Goal: Navigation & Orientation: Find specific page/section

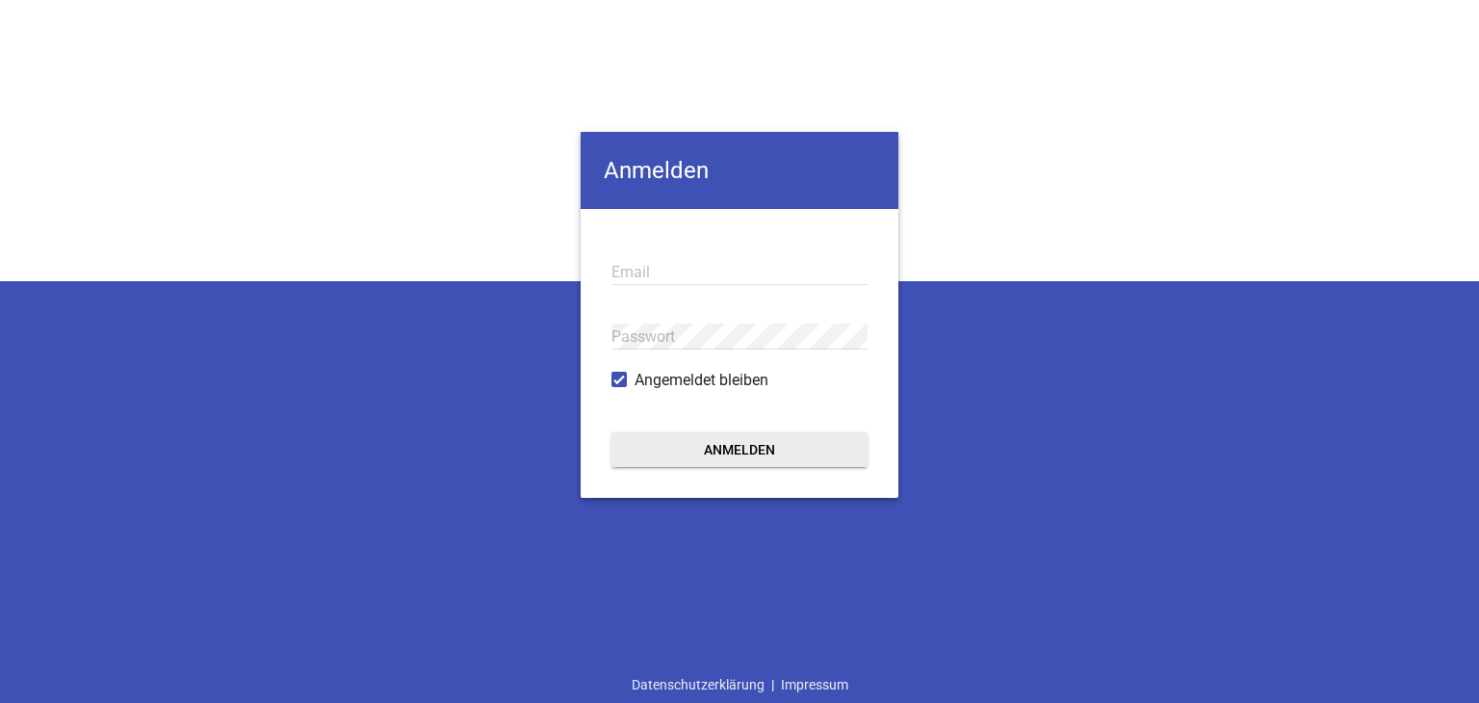
type input "[EMAIL_ADDRESS][PERSON_NAME][DOMAIN_NAME]"
click at [685, 480] on form "[EMAIL_ADDRESS][PERSON_NAME][DOMAIN_NAME] Email Passwort Angemeldet bleiben Anm…" at bounding box center [740, 353] width 318 height 289
click at [701, 460] on button "Anmelden" at bounding box center [739, 449] width 256 height 35
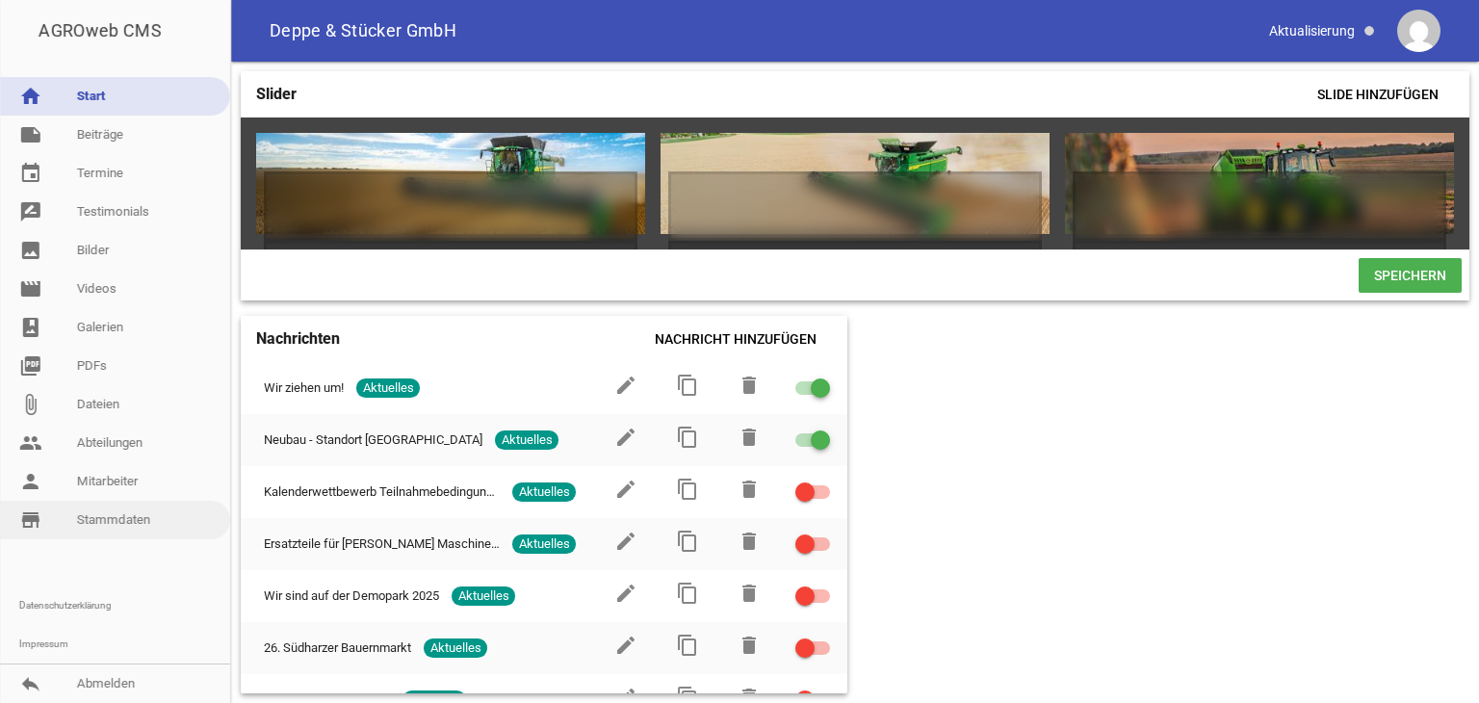
click at [122, 525] on link "store_mall_directory Stammdaten" at bounding box center [115, 520] width 230 height 39
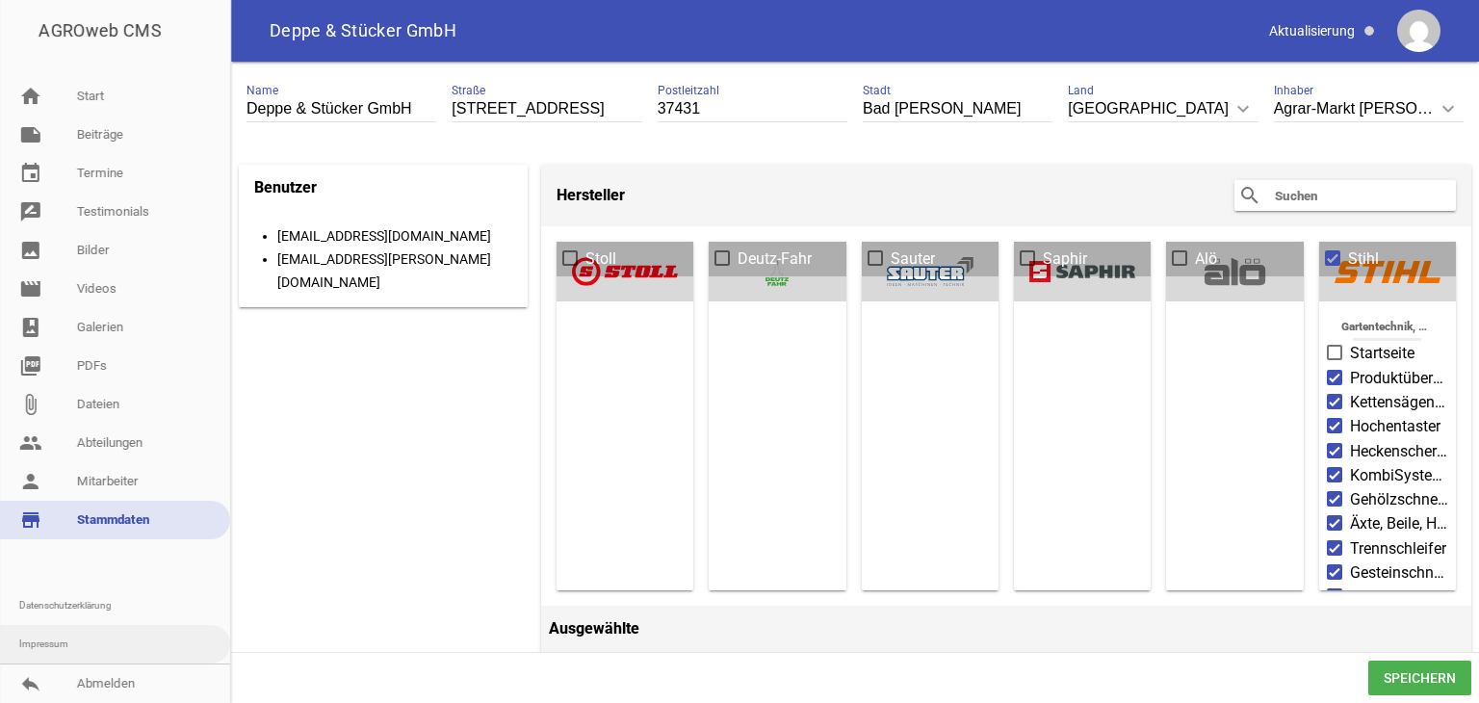
click at [58, 638] on link "Impressum" at bounding box center [115, 644] width 230 height 39
click at [82, 635] on link "Impressum" at bounding box center [115, 644] width 230 height 39
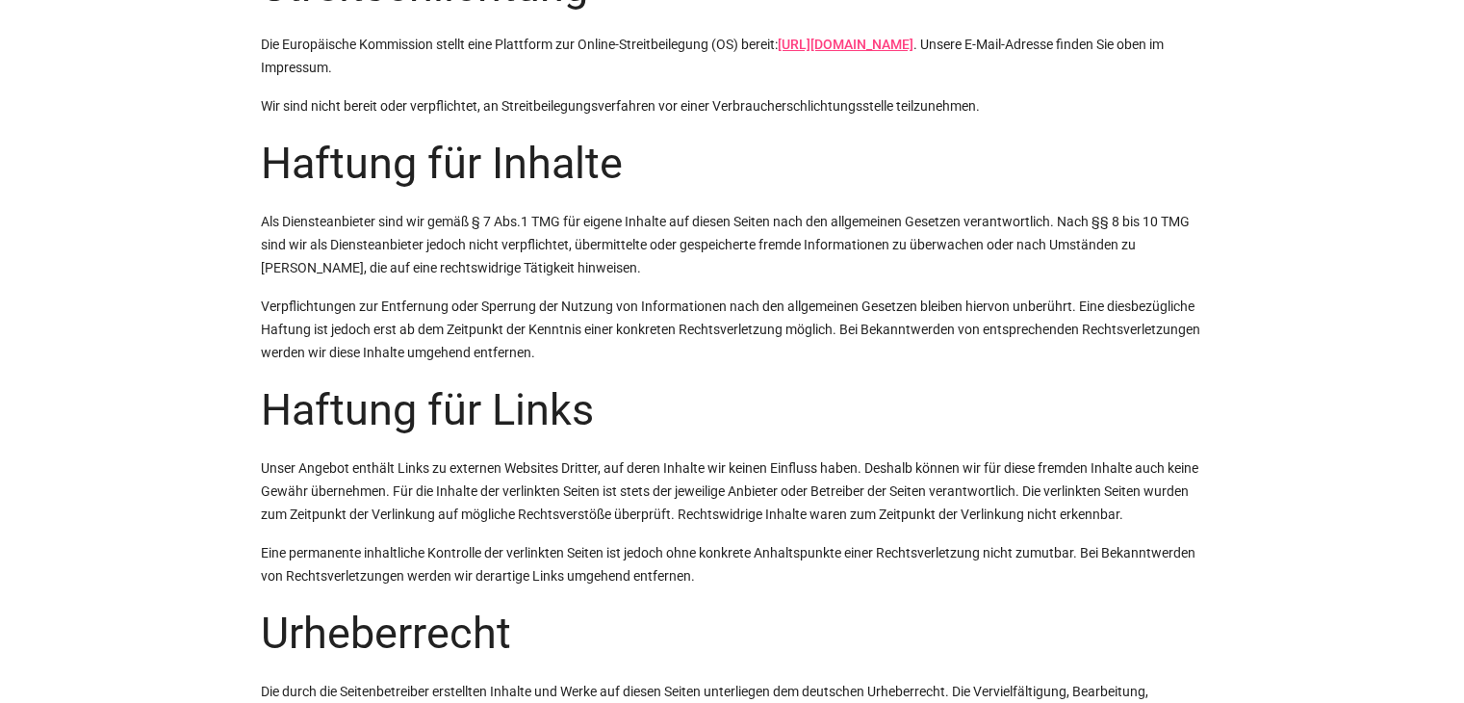
scroll to position [1293, 0]
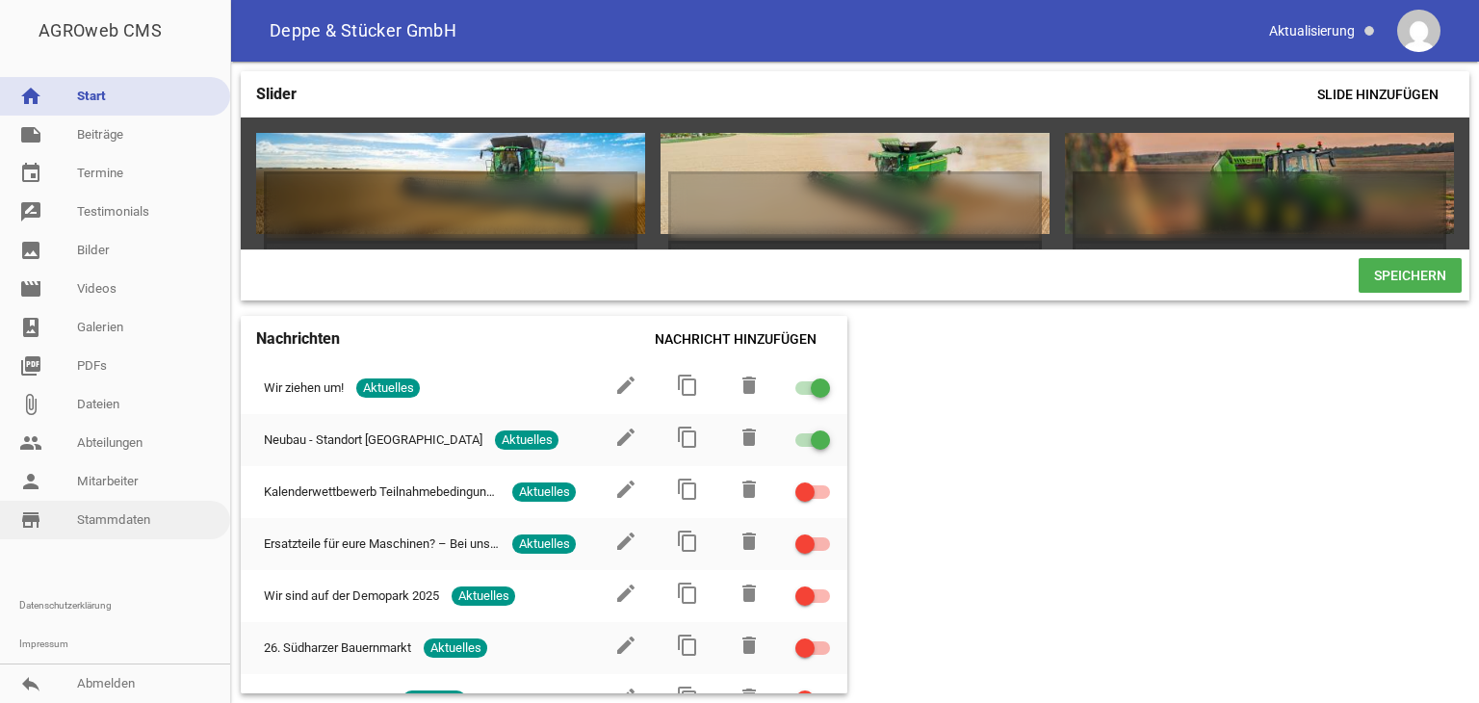
click at [79, 513] on link "store_mall_directory Stammdaten" at bounding box center [115, 520] width 230 height 39
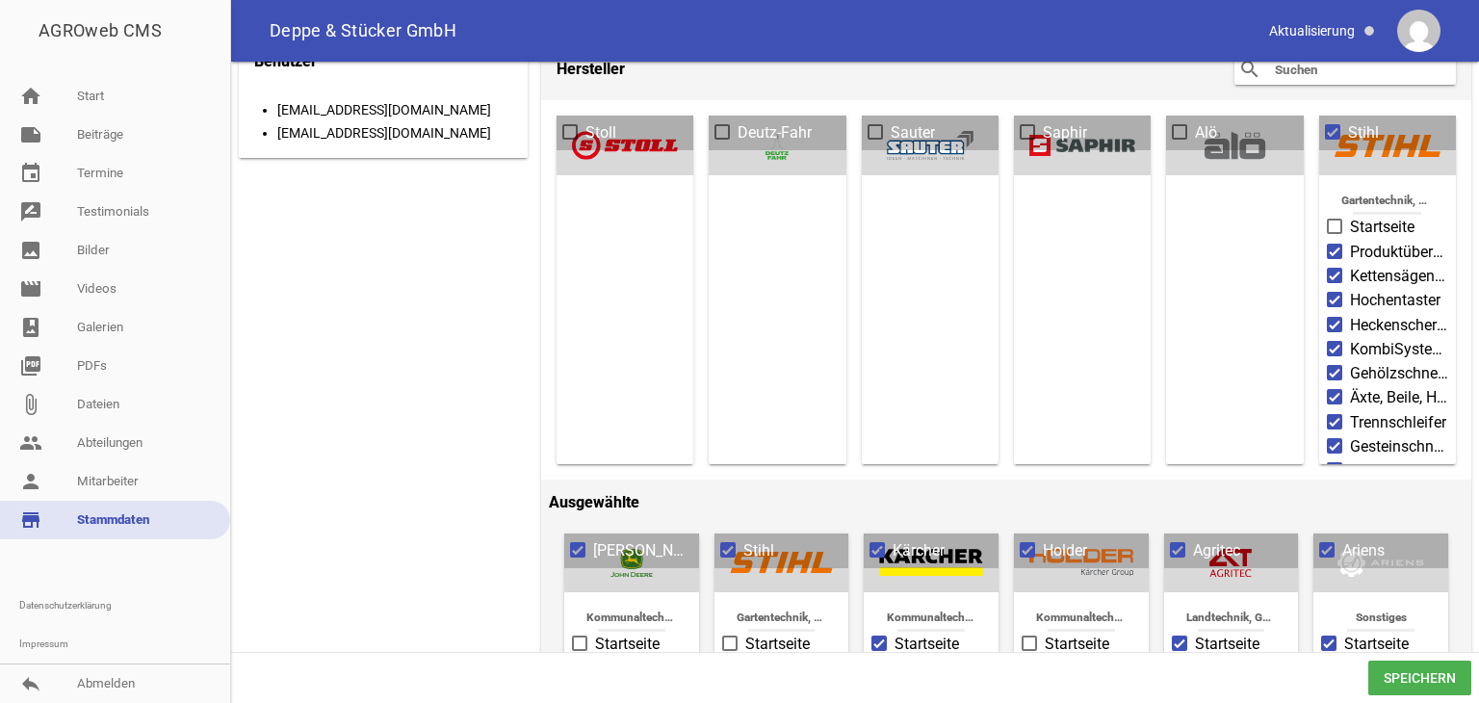
scroll to position [11, 0]
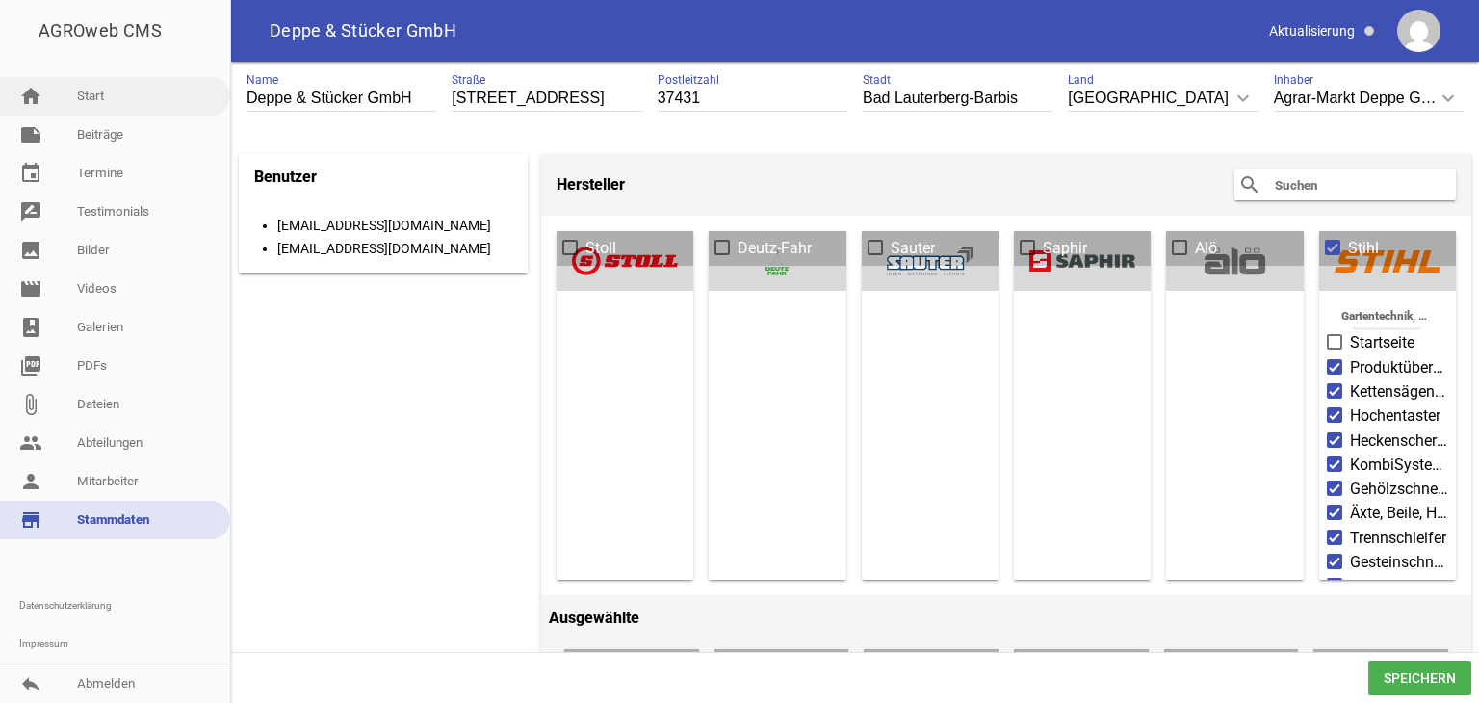
click at [150, 98] on link "home Start" at bounding box center [115, 96] width 230 height 39
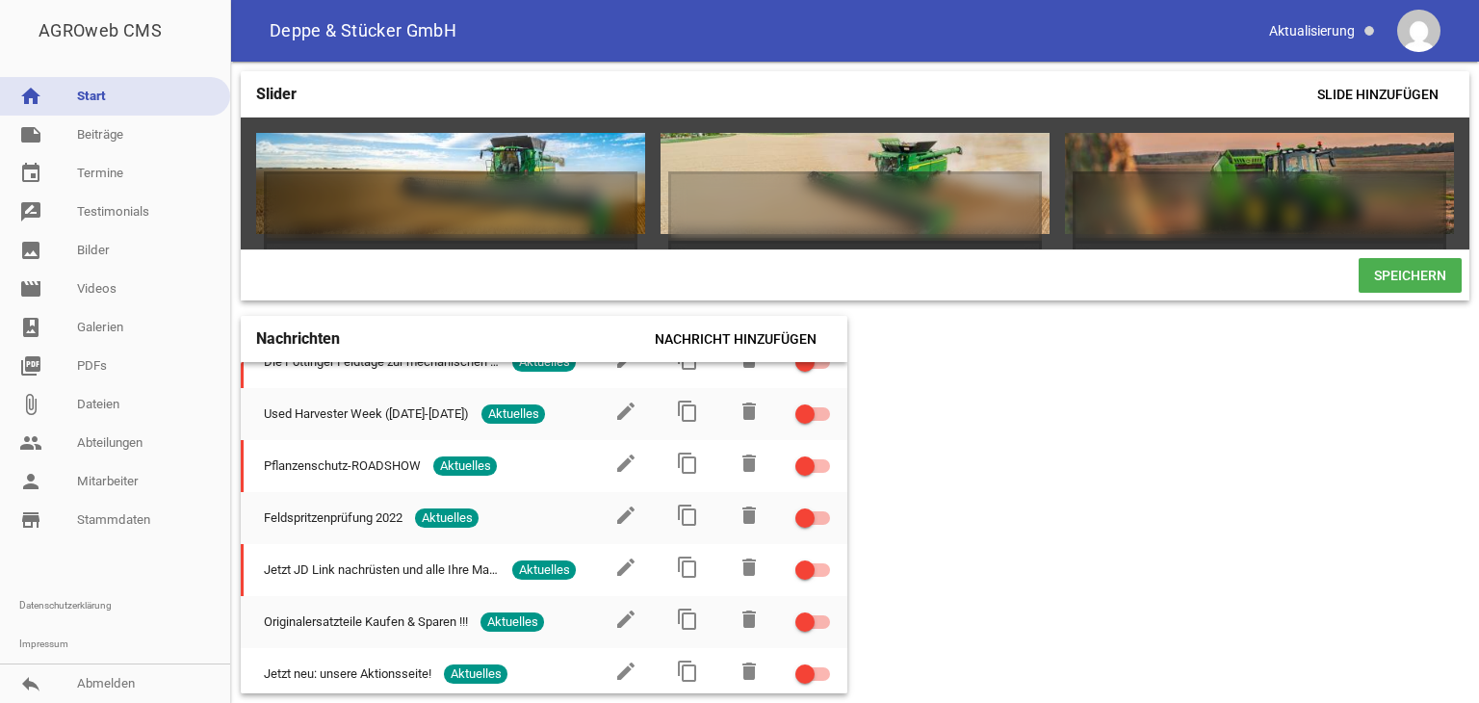
scroll to position [2826, 0]
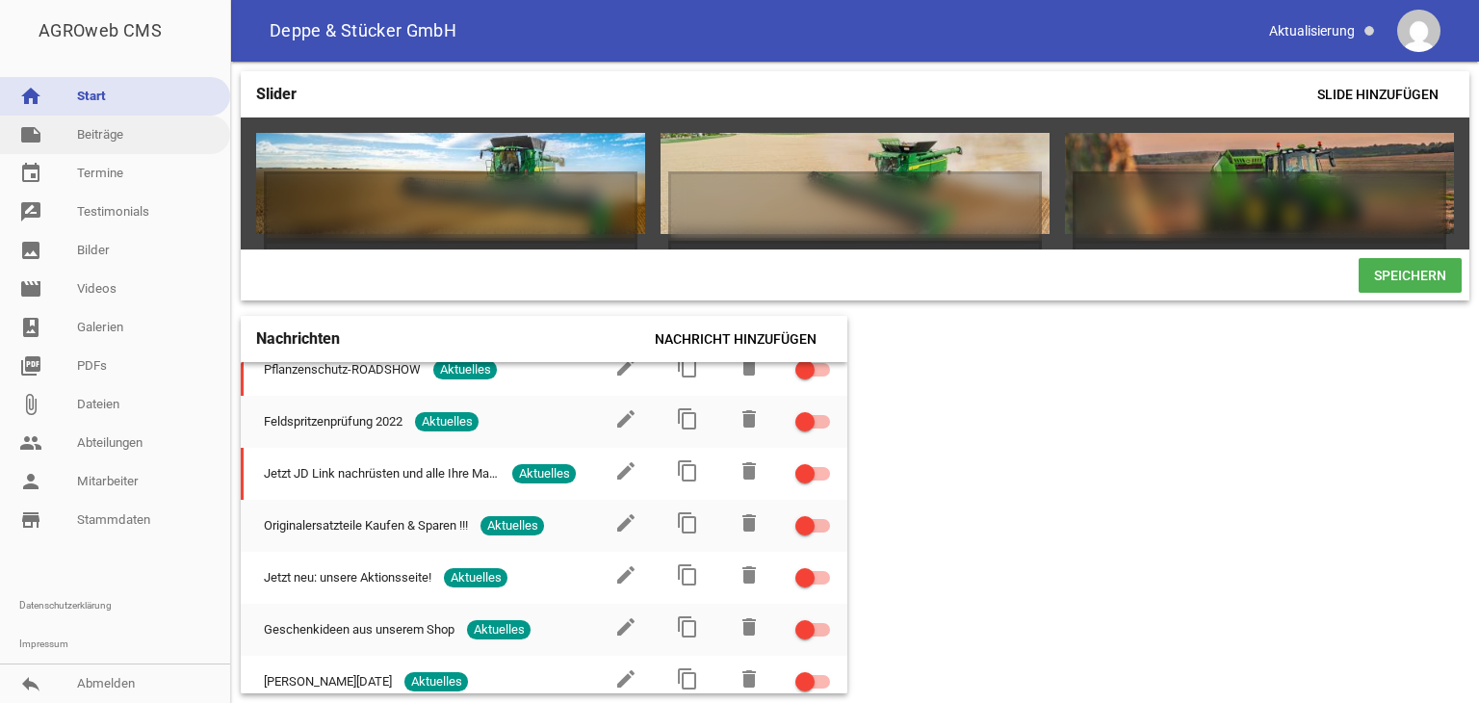
click at [124, 128] on link "note Beiträge" at bounding box center [115, 135] width 230 height 39
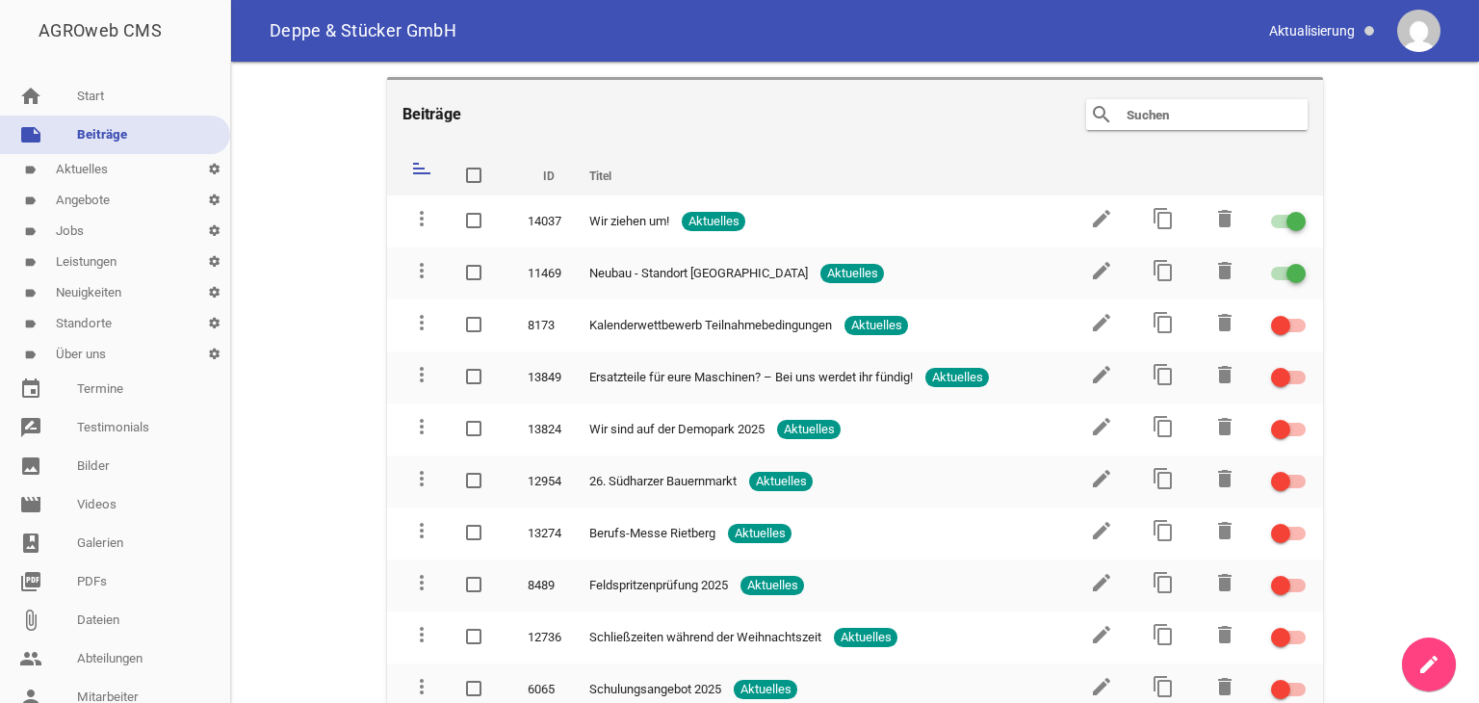
click at [115, 359] on link "label Über uns settings" at bounding box center [115, 354] width 230 height 31
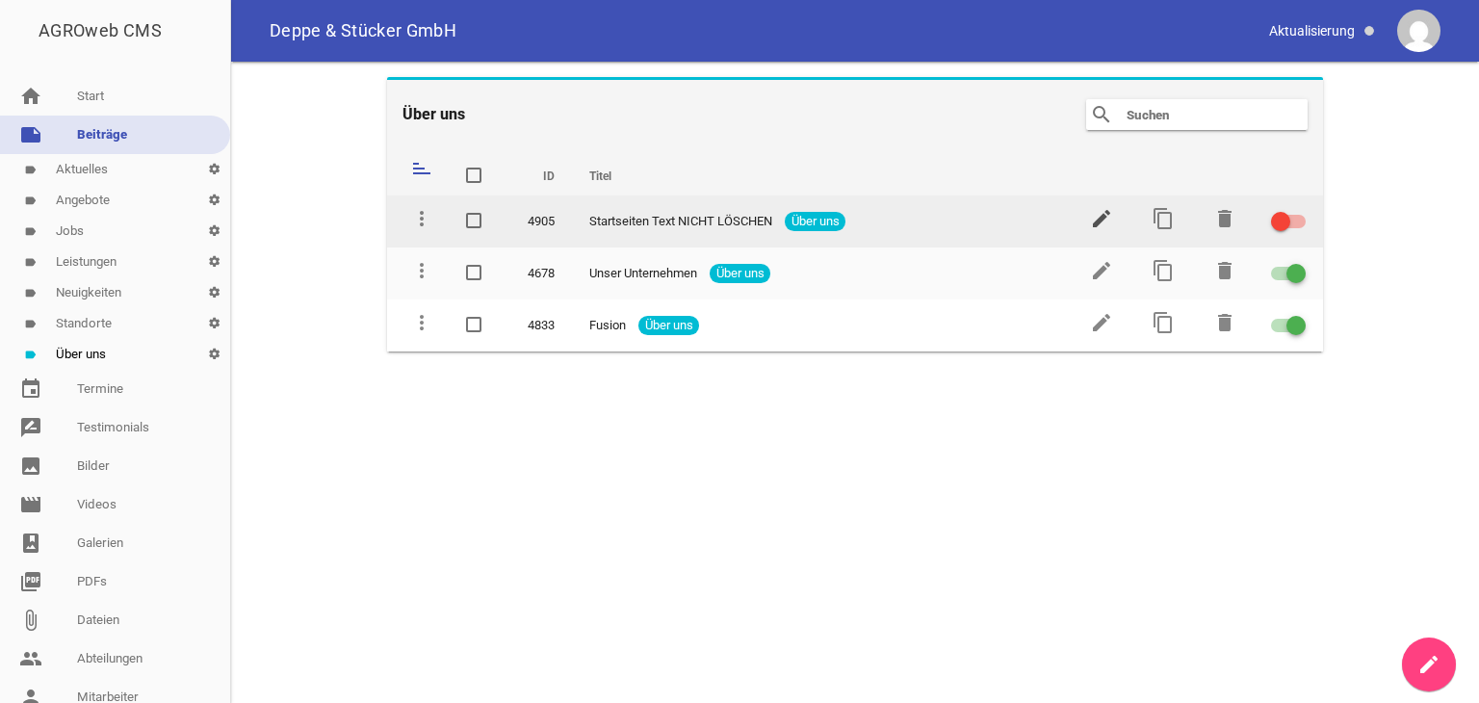
click at [1105, 219] on icon "edit" at bounding box center [1101, 218] width 23 height 23
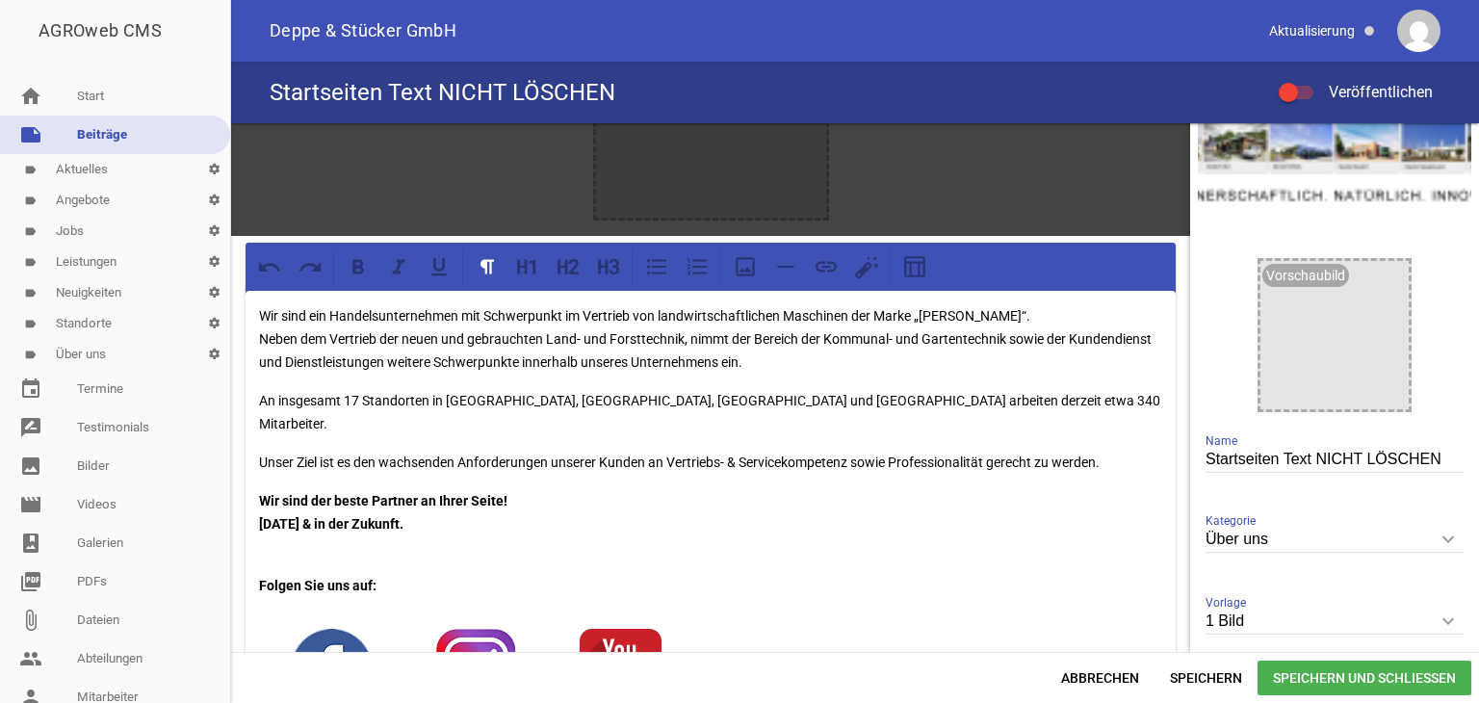
scroll to position [87, 0]
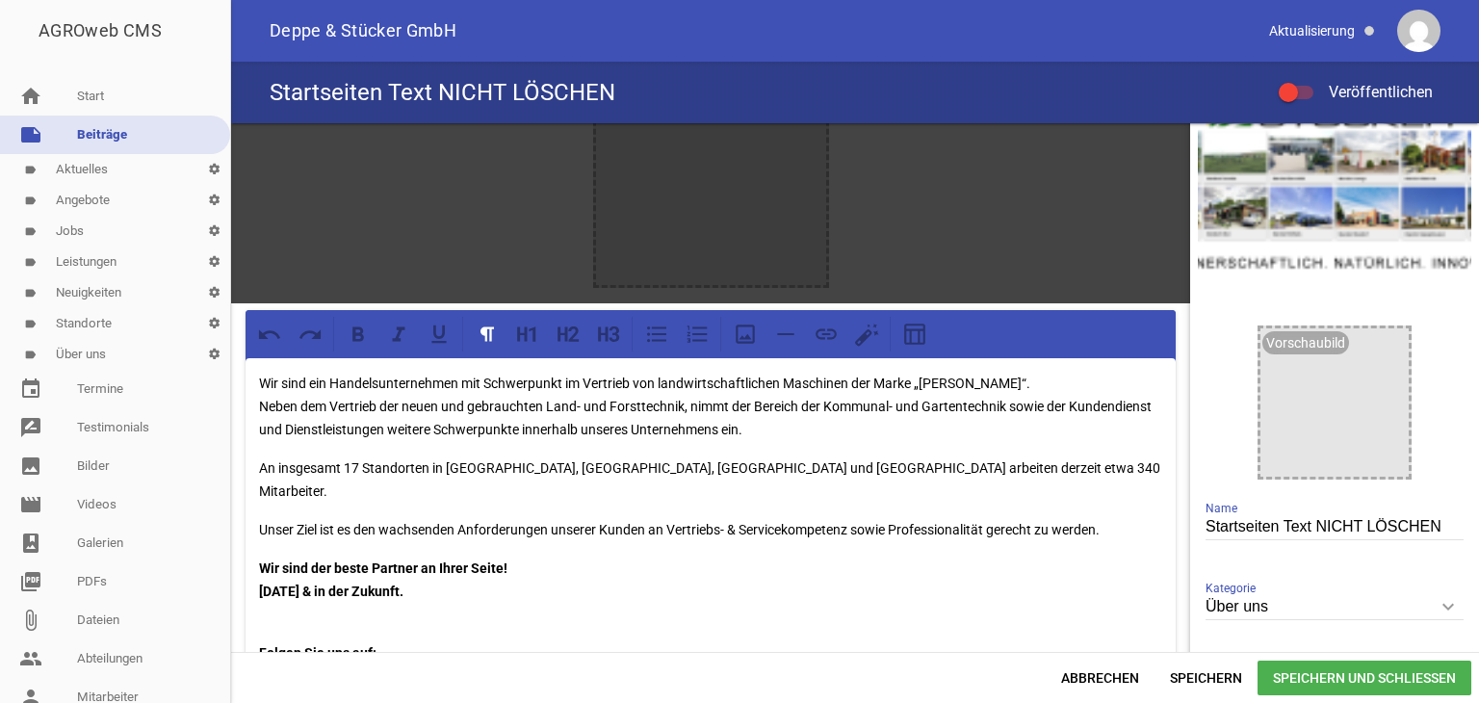
click at [118, 348] on link "label Über uns settings" at bounding box center [115, 354] width 230 height 31
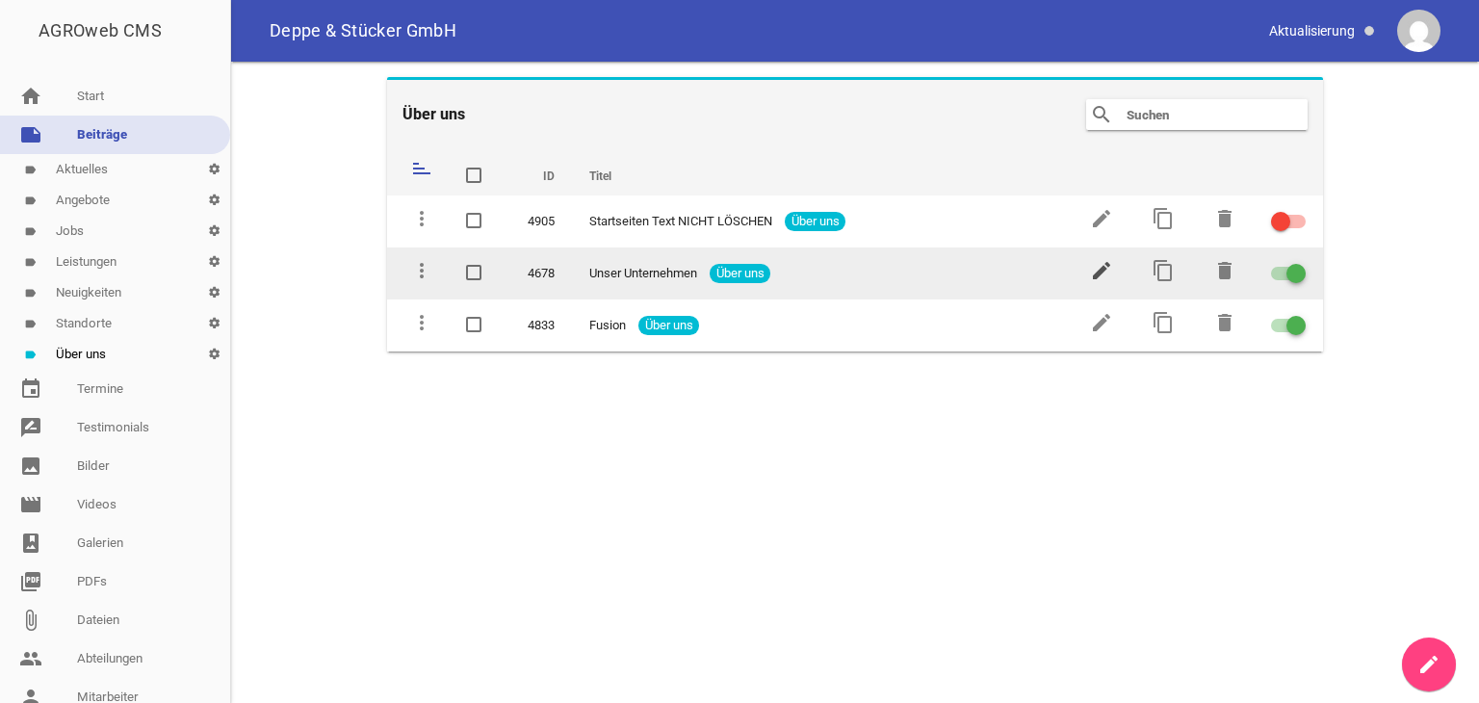
click at [1094, 275] on icon "edit" at bounding box center [1101, 270] width 23 height 23
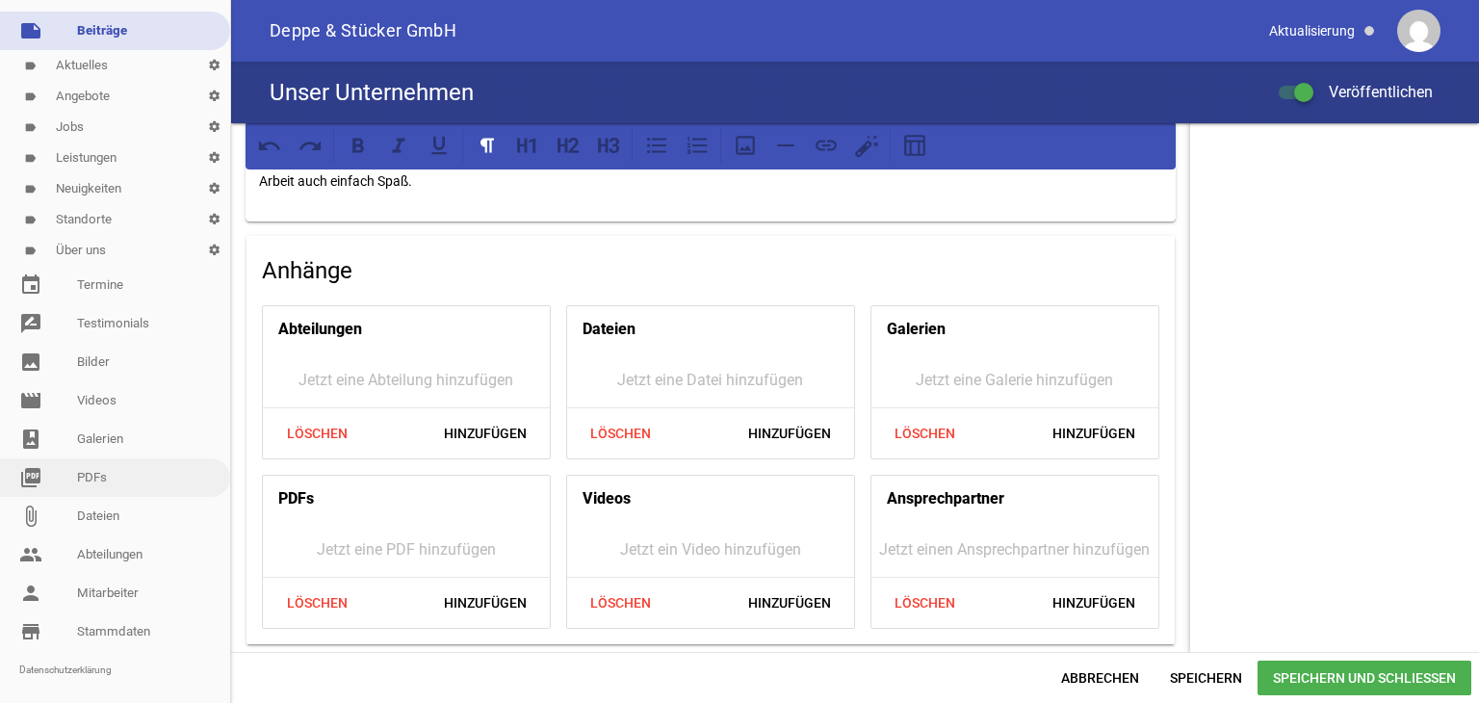
scroll to position [127, 0]
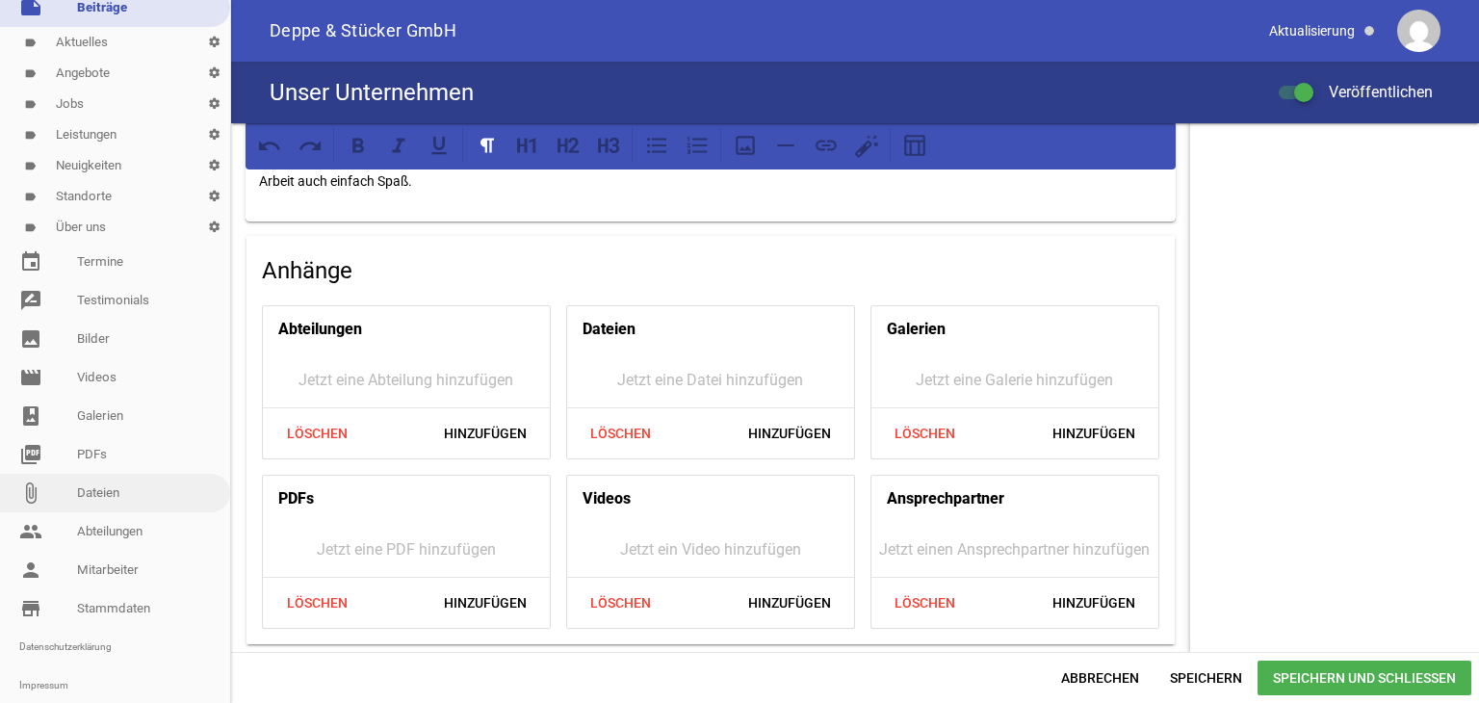
click at [142, 496] on link "attach_file Dateien" at bounding box center [115, 493] width 230 height 39
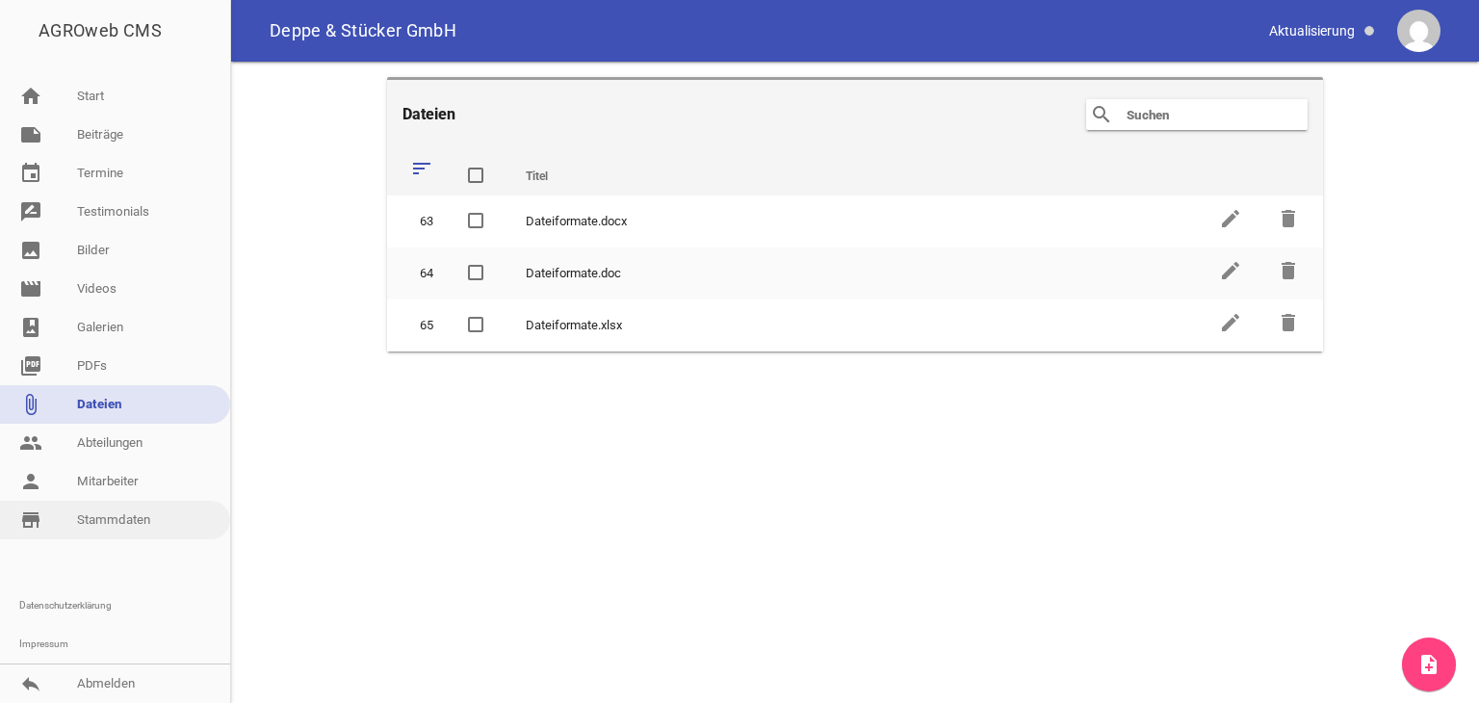
click at [136, 509] on link "store_mall_directory Stammdaten" at bounding box center [115, 520] width 230 height 39
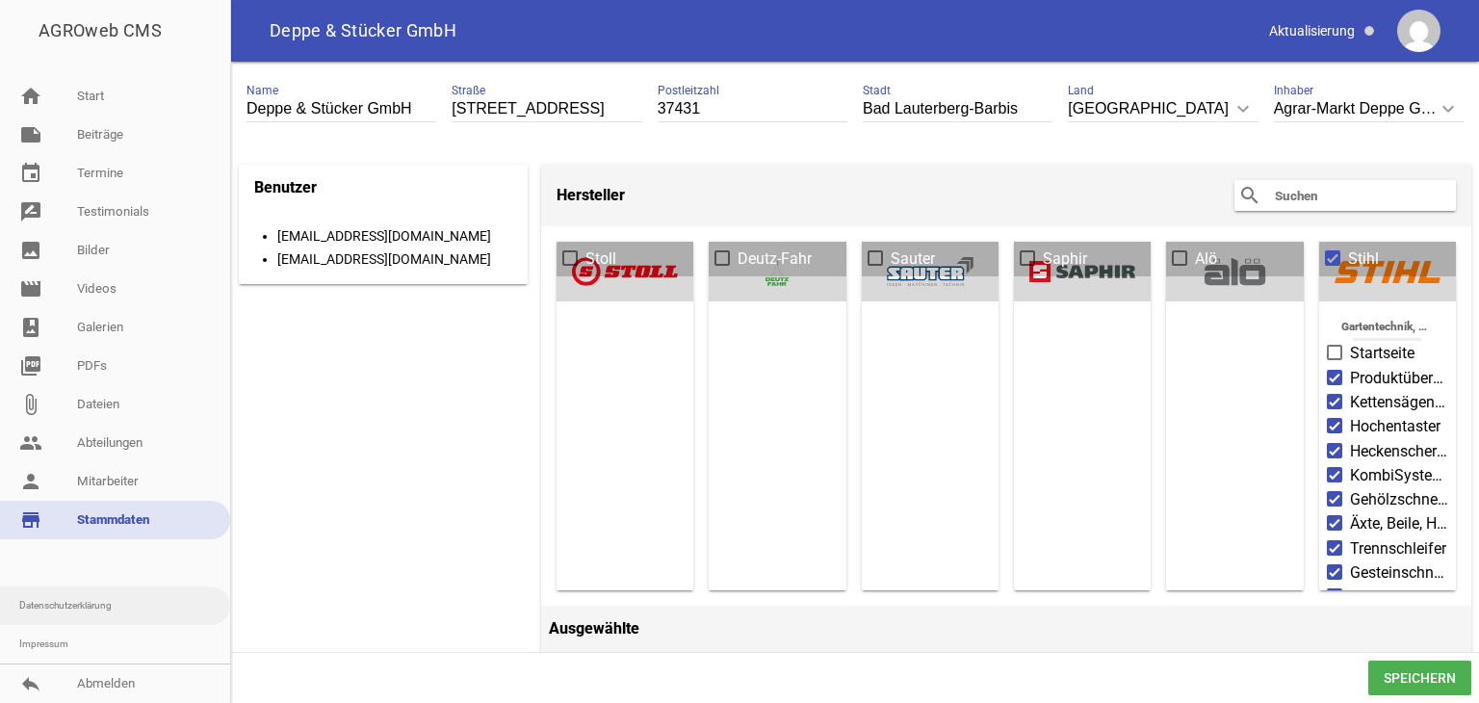
click at [105, 586] on link "Datenschutzerklärung" at bounding box center [115, 605] width 230 height 39
click at [92, 640] on link "Impressum" at bounding box center [115, 644] width 230 height 39
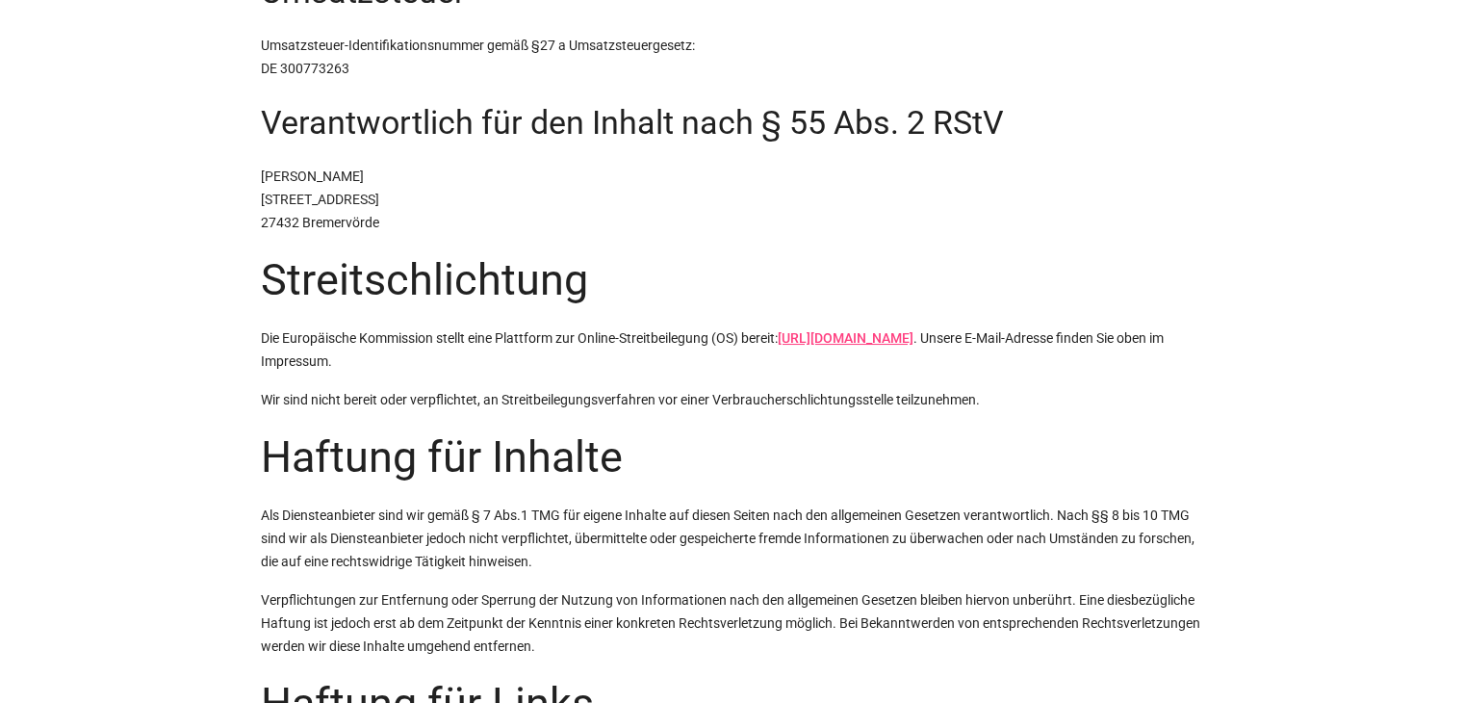
scroll to position [993, 0]
